Goal: Find specific page/section: Find specific page/section

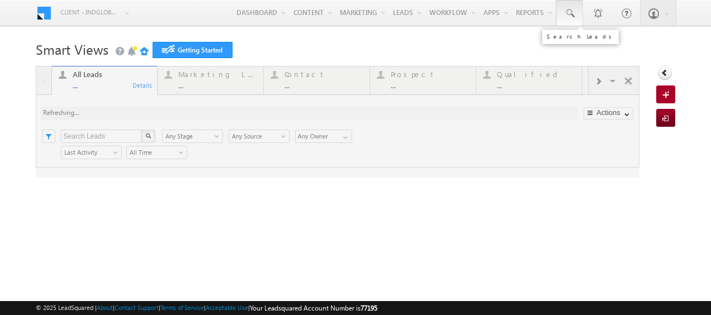
click at [565, 19] on link at bounding box center [569, 13] width 27 height 26
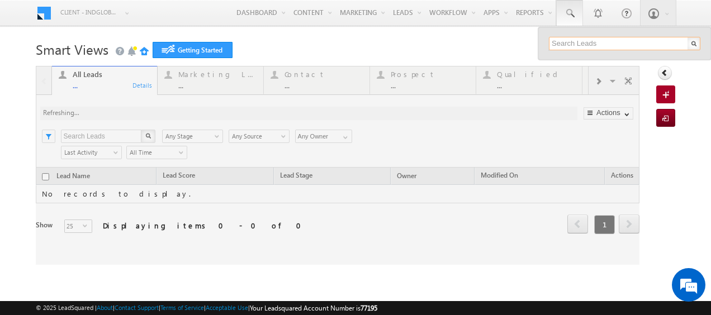
drag, startPoint x: 552, startPoint y: 47, endPoint x: 564, endPoint y: 42, distance: 12.6
click at [552, 47] on input "text" at bounding box center [625, 43] width 152 height 13
paste input "56 283 3914"
click at [564, 42] on input "56 283 3914" at bounding box center [625, 43] width 152 height 13
paste input "56 283 3914"
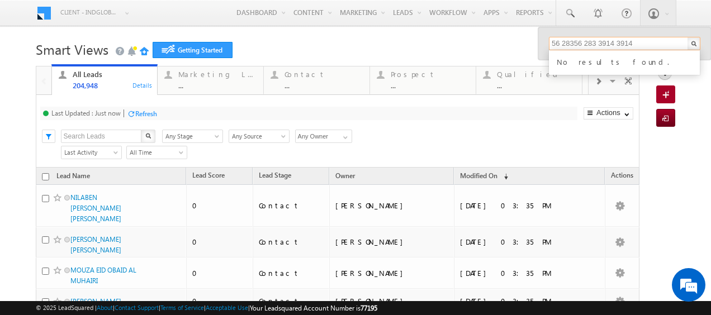
drag, startPoint x: 635, startPoint y: 39, endPoint x: 529, endPoint y: 39, distance: 105.7
paste input "text"
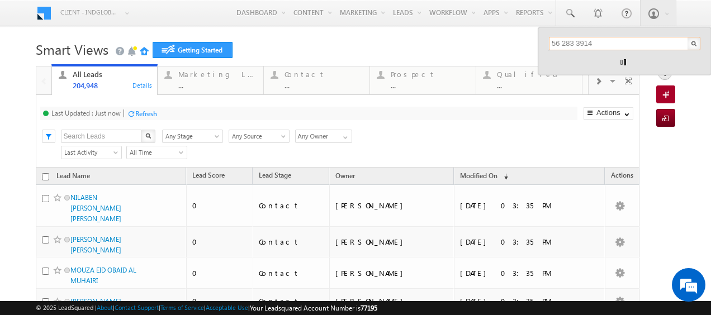
click at [553, 42] on input "56 283 3914" at bounding box center [625, 43] width 152 height 13
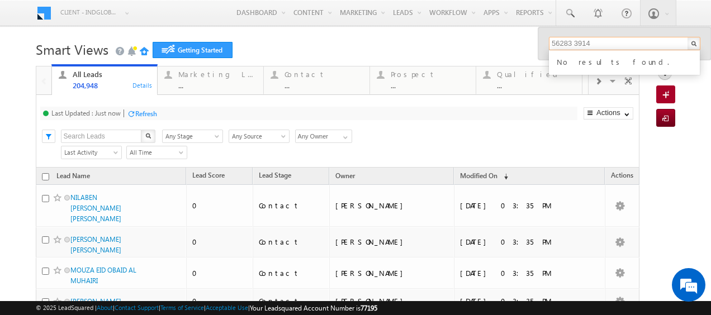
click at [566, 42] on input "56283 3914" at bounding box center [625, 43] width 152 height 13
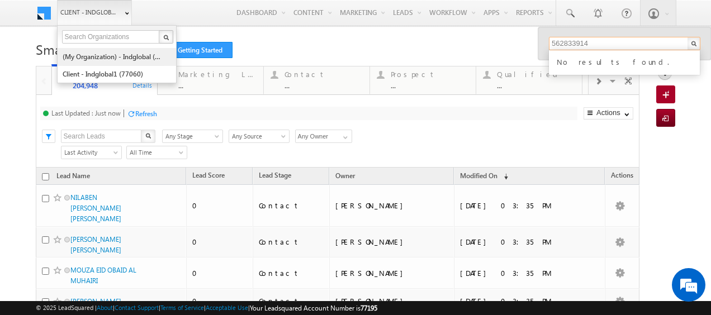
type input "562833914"
click at [105, 53] on link "(My Organization) - indglobal (48060)" at bounding box center [113, 56] width 102 height 17
